Goal: Navigation & Orientation: Find specific page/section

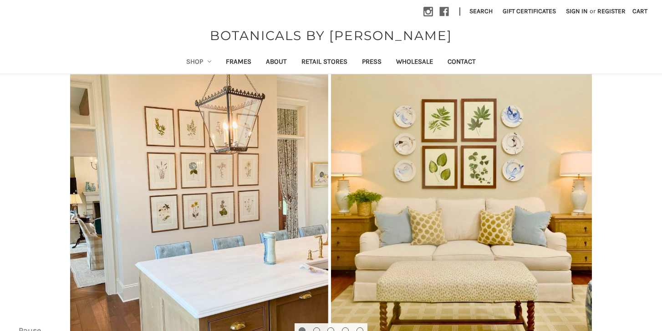
click at [194, 62] on link "Shop" at bounding box center [199, 62] width 40 height 22
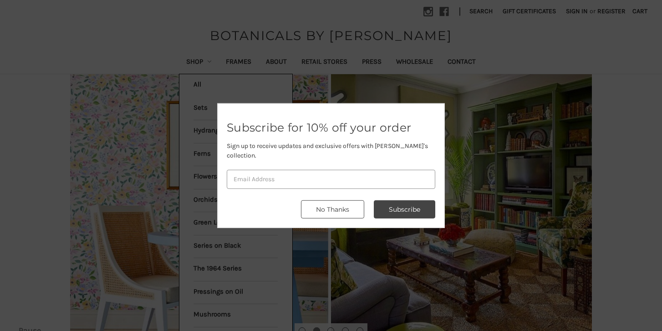
click at [348, 204] on button "No Thanks" at bounding box center [332, 209] width 63 height 18
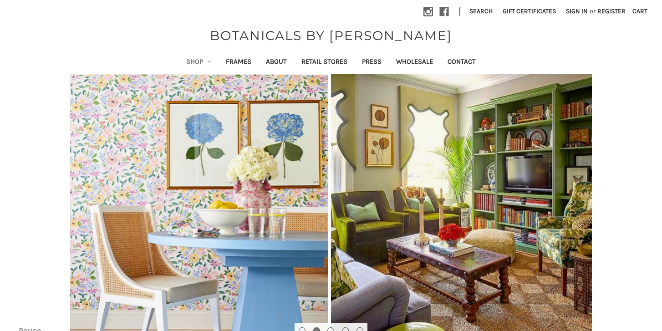
click at [196, 63] on link "Shop" at bounding box center [199, 62] width 40 height 22
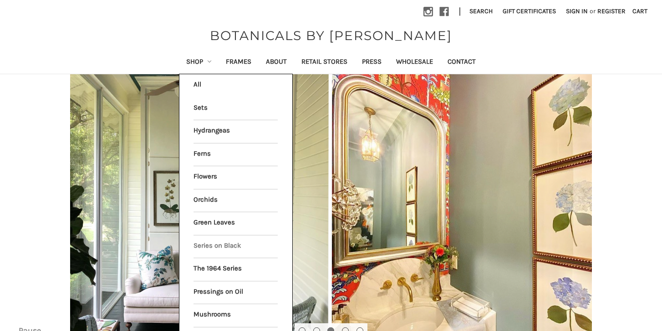
click at [207, 245] on link "Series on Black" at bounding box center [235, 246] width 84 height 23
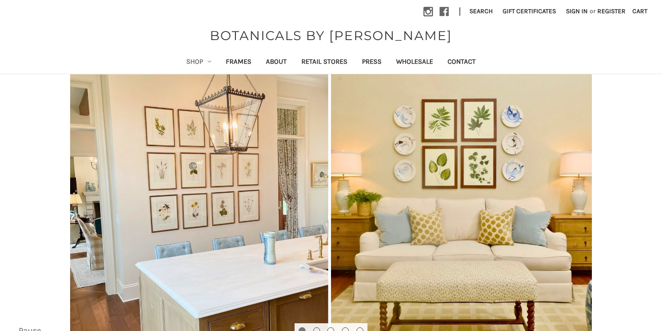
click at [190, 60] on link "Shop" at bounding box center [199, 62] width 40 height 22
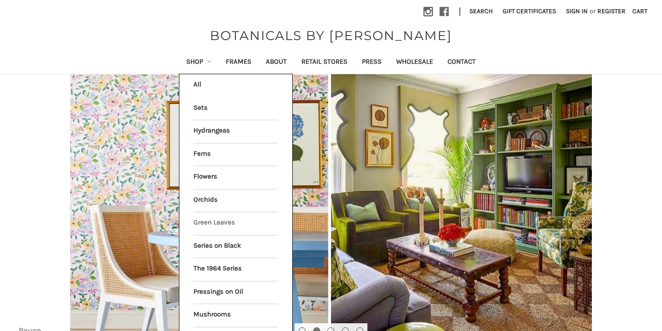
click at [205, 218] on link "Green Leaves" at bounding box center [235, 223] width 84 height 23
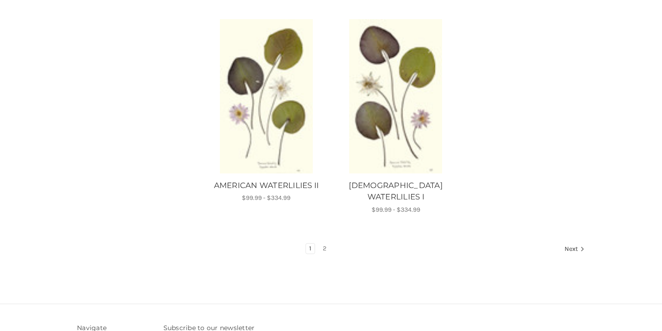
scroll to position [1143, 0]
click at [324, 243] on link "2" at bounding box center [325, 248] width 10 height 10
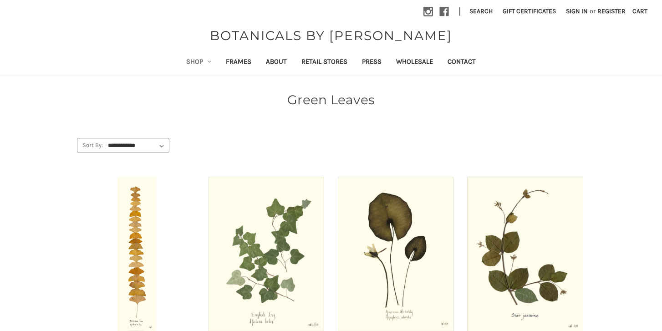
click at [191, 60] on link "Shop" at bounding box center [199, 62] width 40 height 22
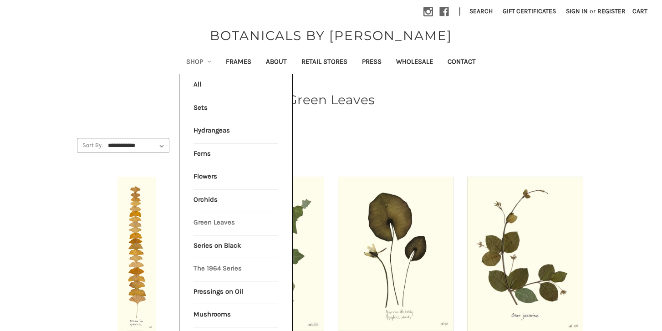
click at [216, 262] on link "The 1964 Series" at bounding box center [235, 269] width 84 height 23
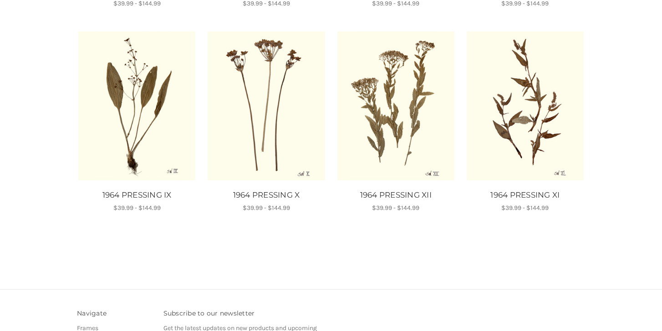
scroll to position [557, 0]
